Goal: Use online tool/utility: Utilize a website feature to perform a specific function

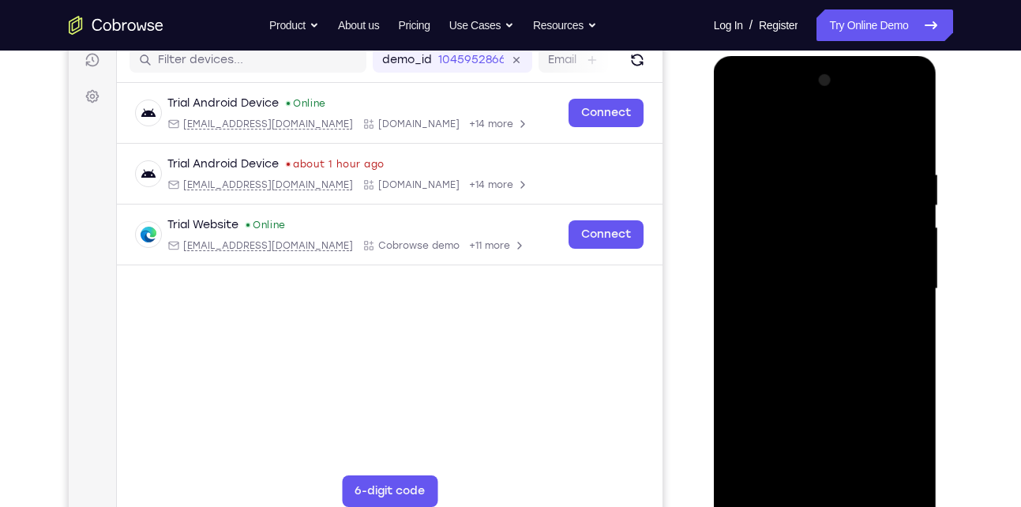
click at [826, 497] on div at bounding box center [825, 289] width 199 height 442
click at [899, 433] on div at bounding box center [825, 289] width 199 height 442
click at [798, 130] on div at bounding box center [825, 289] width 199 height 442
click at [890, 280] on div at bounding box center [825, 289] width 199 height 442
click at [809, 315] on div at bounding box center [825, 289] width 199 height 442
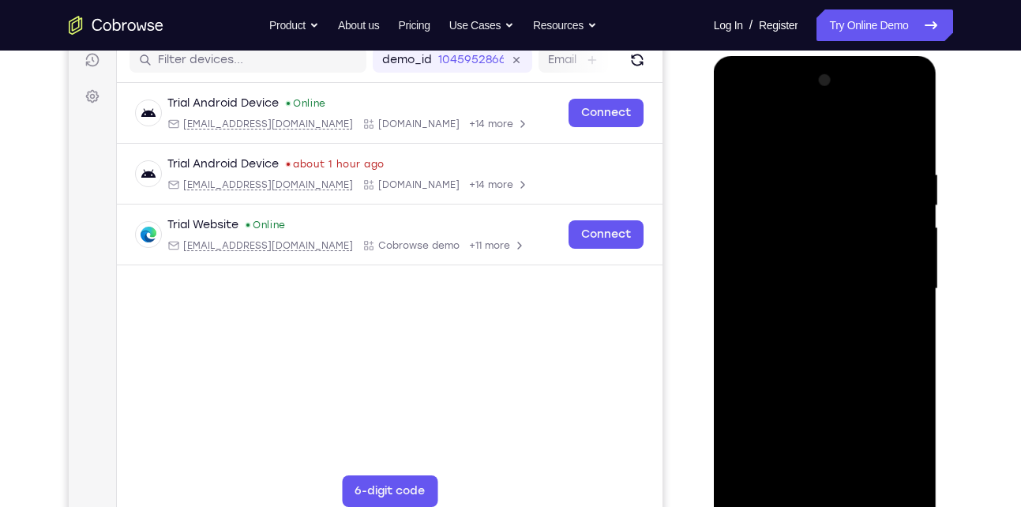
click at [799, 276] on div at bounding box center [825, 289] width 199 height 442
click at [761, 257] on div at bounding box center [825, 289] width 199 height 442
click at [823, 285] on div at bounding box center [825, 289] width 199 height 442
click at [809, 337] on div at bounding box center [825, 289] width 199 height 442
click at [818, 332] on div at bounding box center [825, 289] width 199 height 442
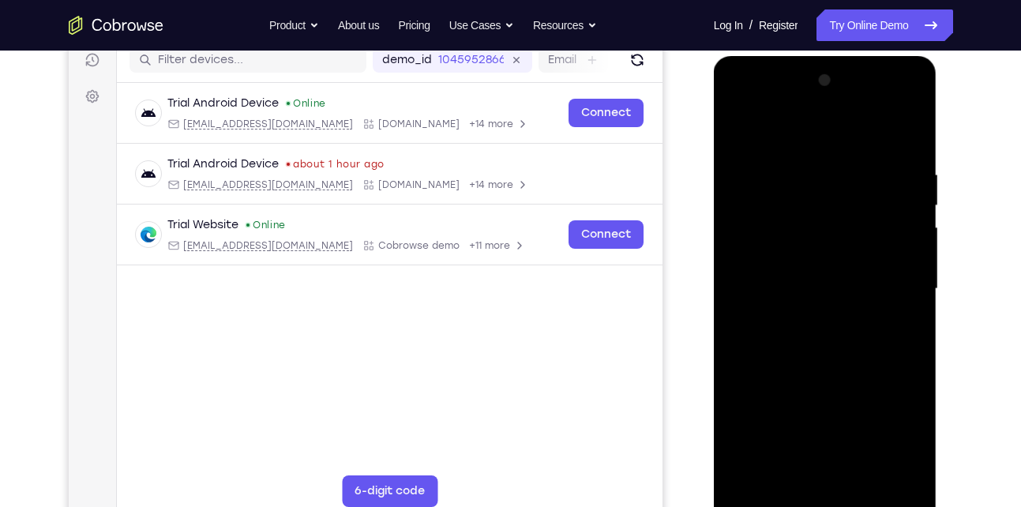
click at [822, 365] on div at bounding box center [825, 289] width 199 height 442
click at [781, 216] on div at bounding box center [825, 289] width 199 height 442
click at [779, 249] on div at bounding box center [825, 289] width 199 height 442
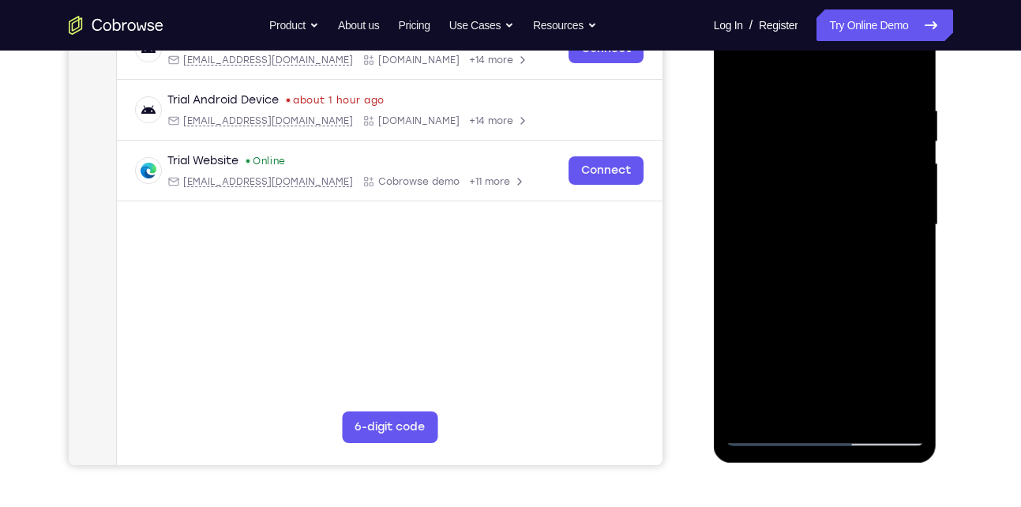
scroll to position [270, 0]
click at [810, 411] on div at bounding box center [825, 224] width 199 height 442
click at [789, 166] on div at bounding box center [825, 224] width 199 height 442
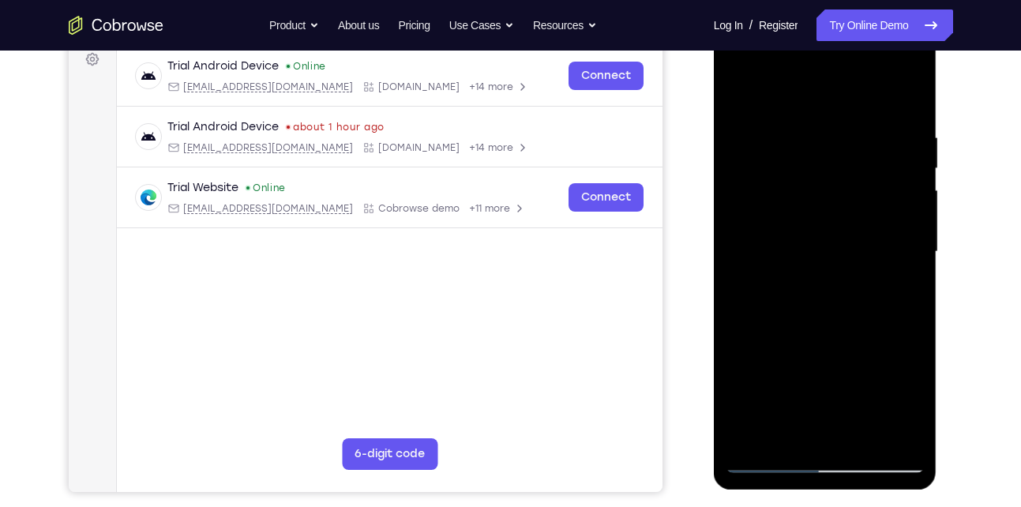
scroll to position [242, 0]
click at [836, 313] on div at bounding box center [825, 253] width 199 height 442
click at [863, 437] on div at bounding box center [825, 253] width 199 height 442
click at [836, 340] on div at bounding box center [825, 253] width 199 height 442
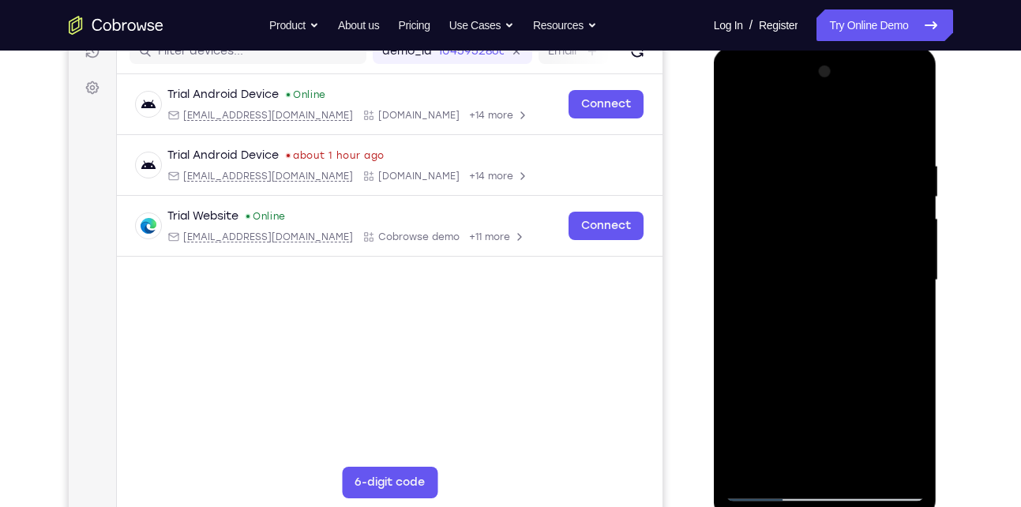
scroll to position [213, 0]
click at [809, 310] on div at bounding box center [825, 281] width 199 height 442
click at [861, 292] on div at bounding box center [825, 281] width 199 height 442
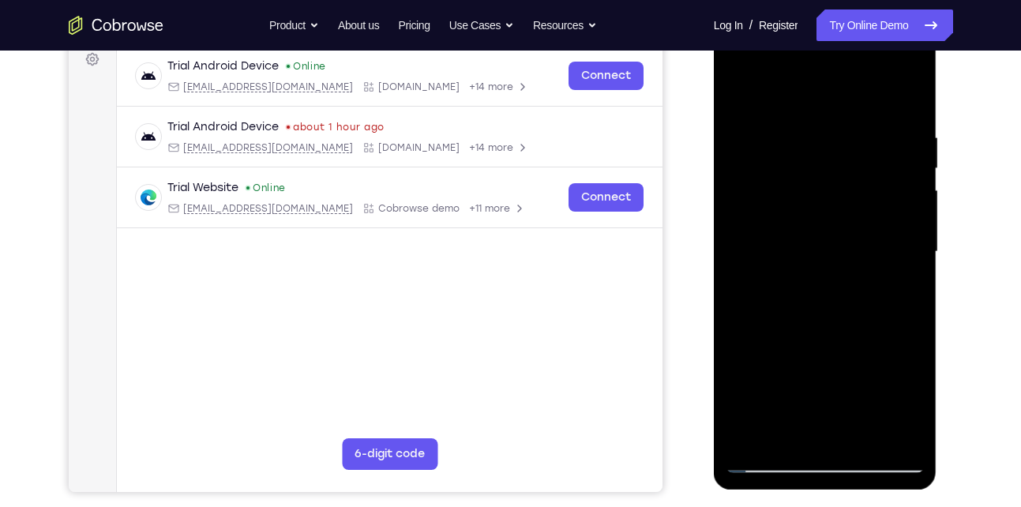
scroll to position [243, 0]
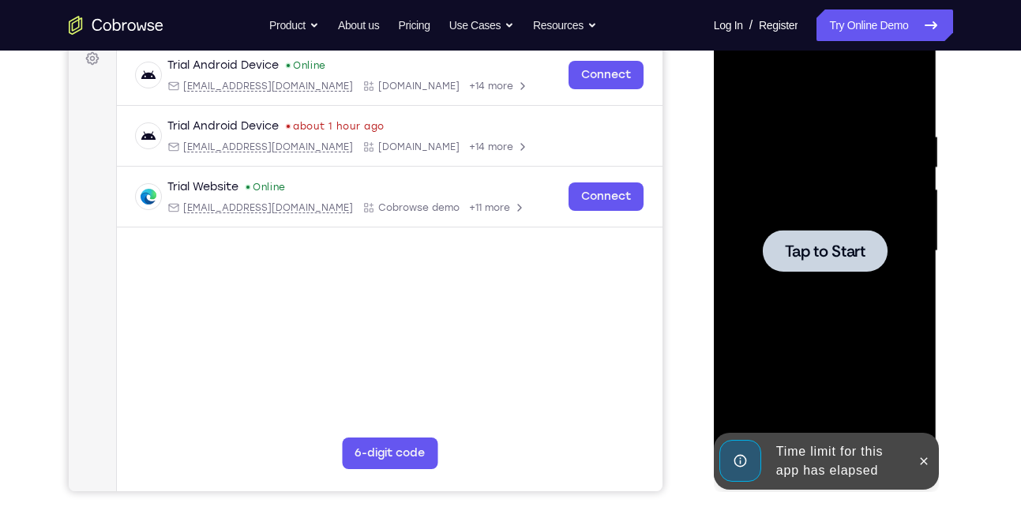
click at [838, 246] on span "Tap to Start" at bounding box center [825, 251] width 81 height 16
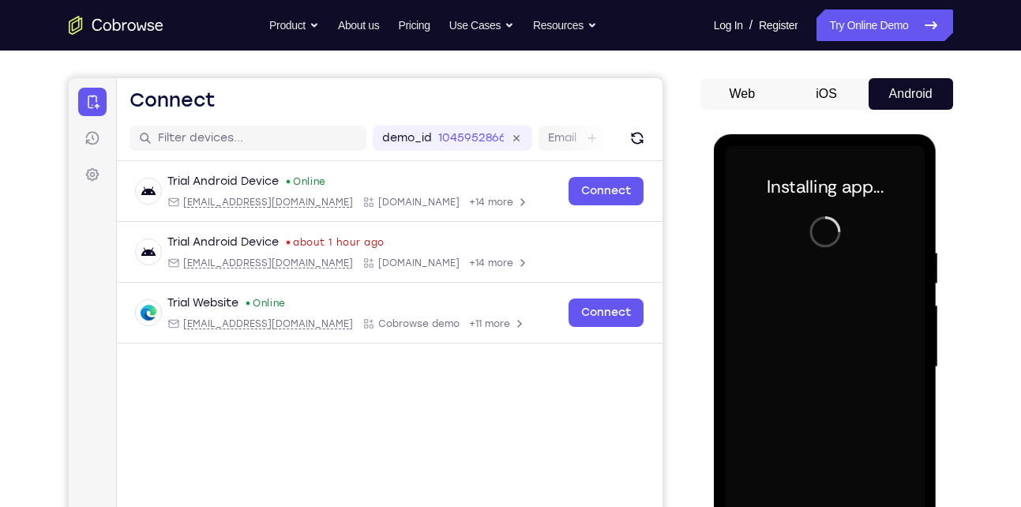
scroll to position [124, 0]
